Goal: Use online tool/utility

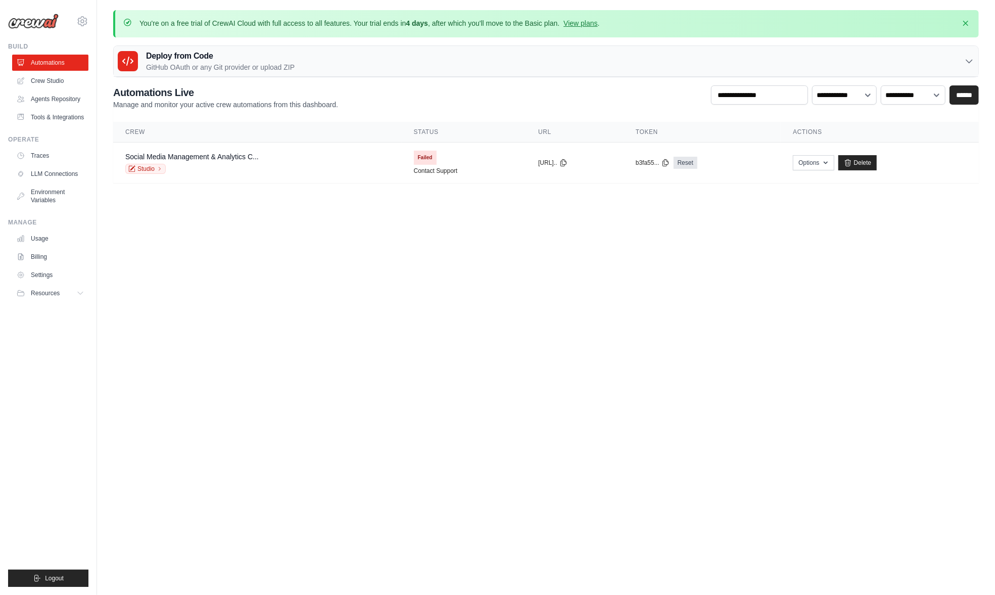
click at [407, 278] on body "paul@freshpath.io Settings Build Automations" at bounding box center [497, 297] width 995 height 595
click at [49, 80] on link "Crew Studio" at bounding box center [51, 81] width 76 height 16
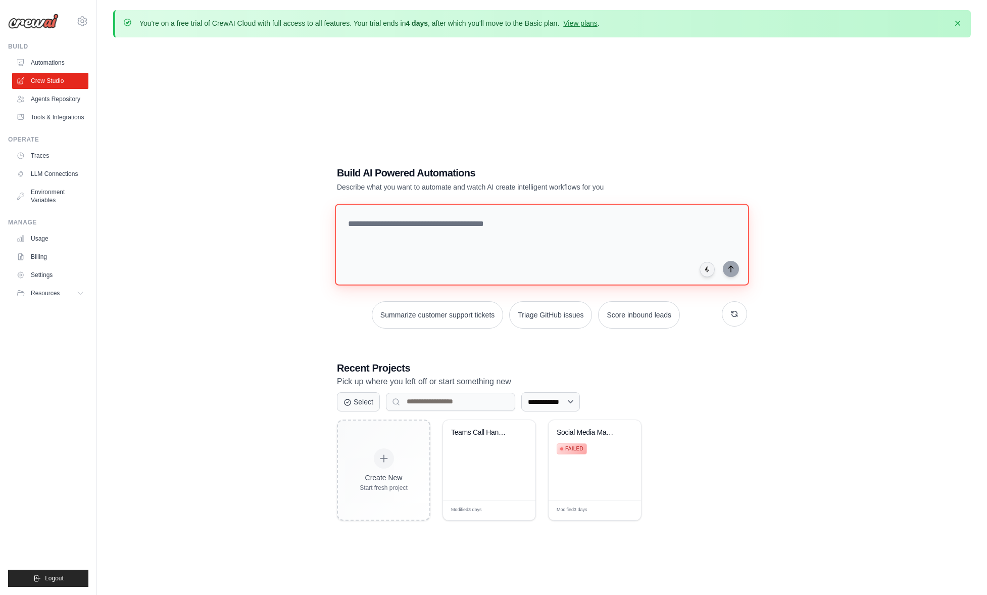
click at [488, 236] on textarea at bounding box center [542, 245] width 414 height 82
click at [599, 477] on div "Social Media Management & Analytics... Failed" at bounding box center [595, 460] width 92 height 80
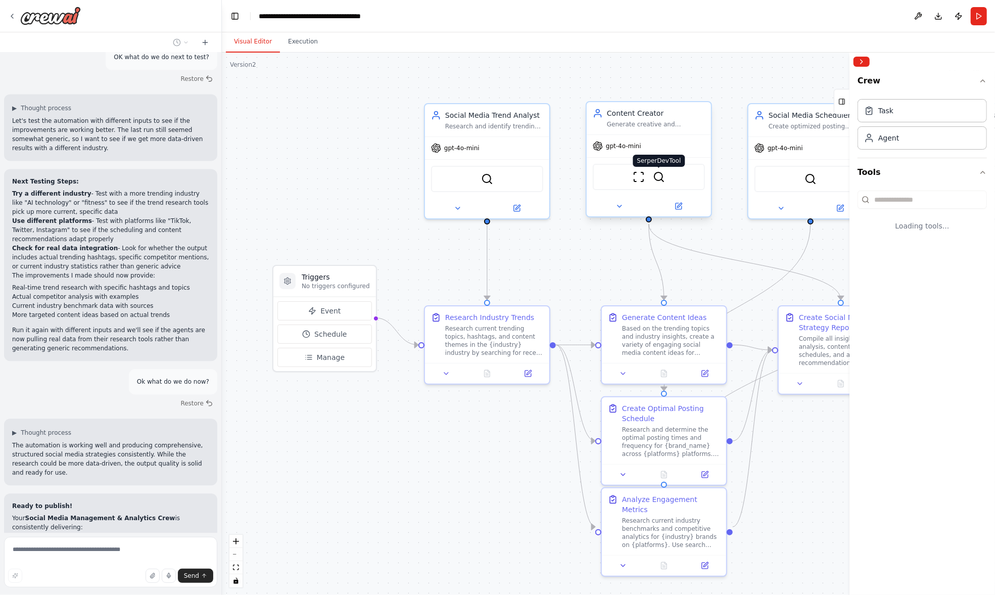
scroll to position [1786, 0]
